Goal: Information Seeking & Learning: Learn about a topic

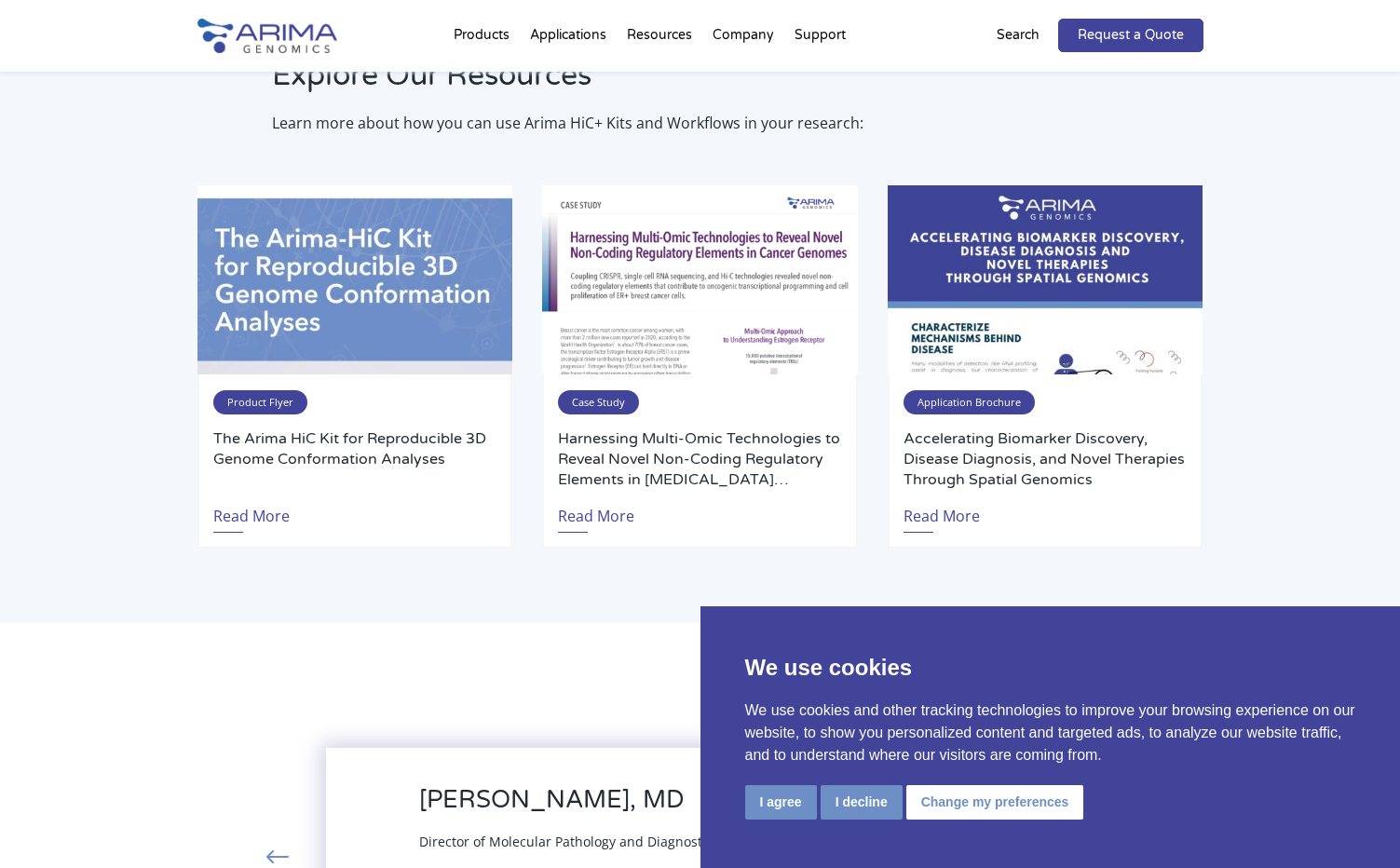
scroll to position [3638, 0]
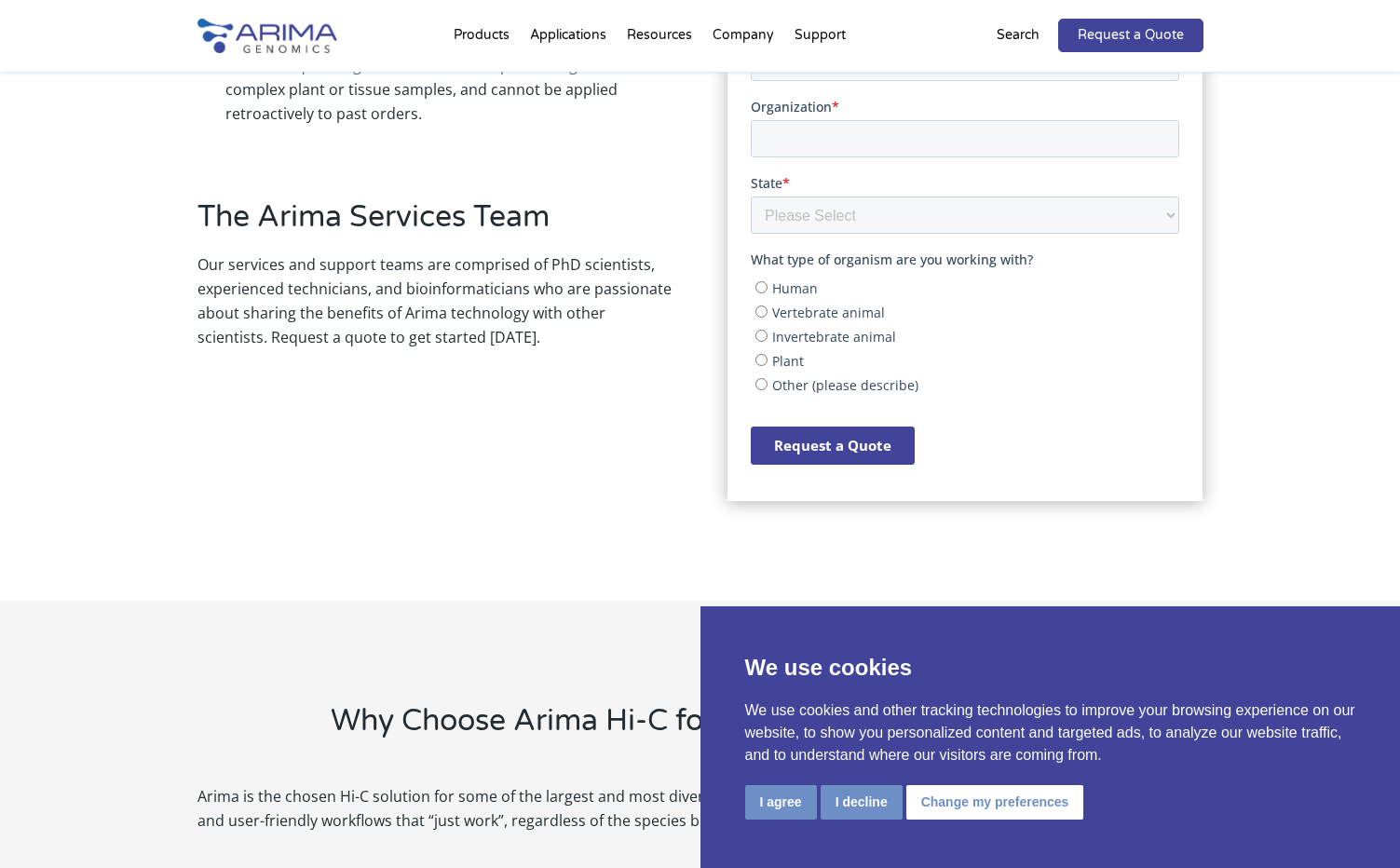
scroll to position [973, 0]
